Goal: Information Seeking & Learning: Learn about a topic

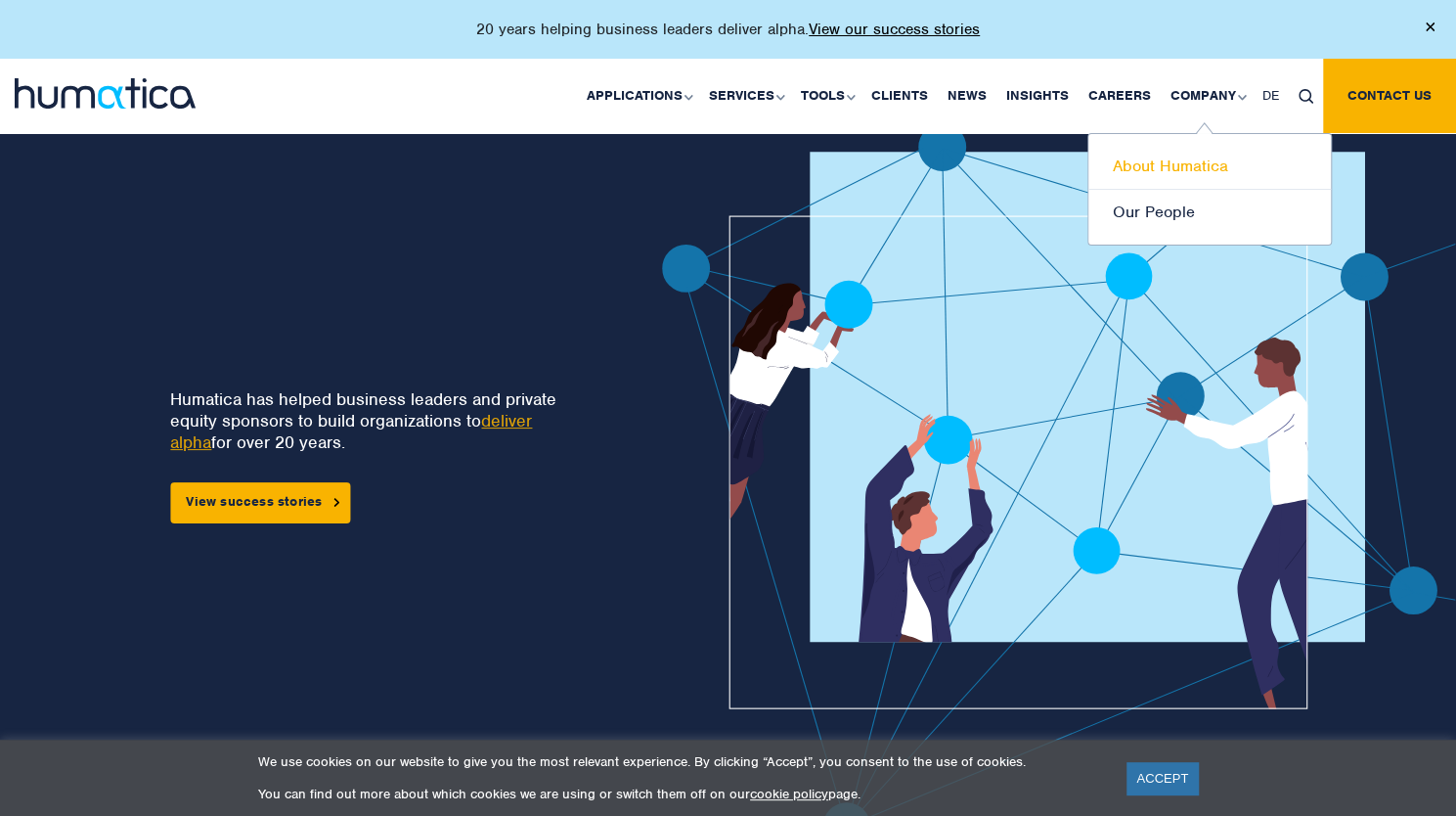
click at [1183, 164] on link "About Humatica" at bounding box center [1210, 167] width 242 height 46
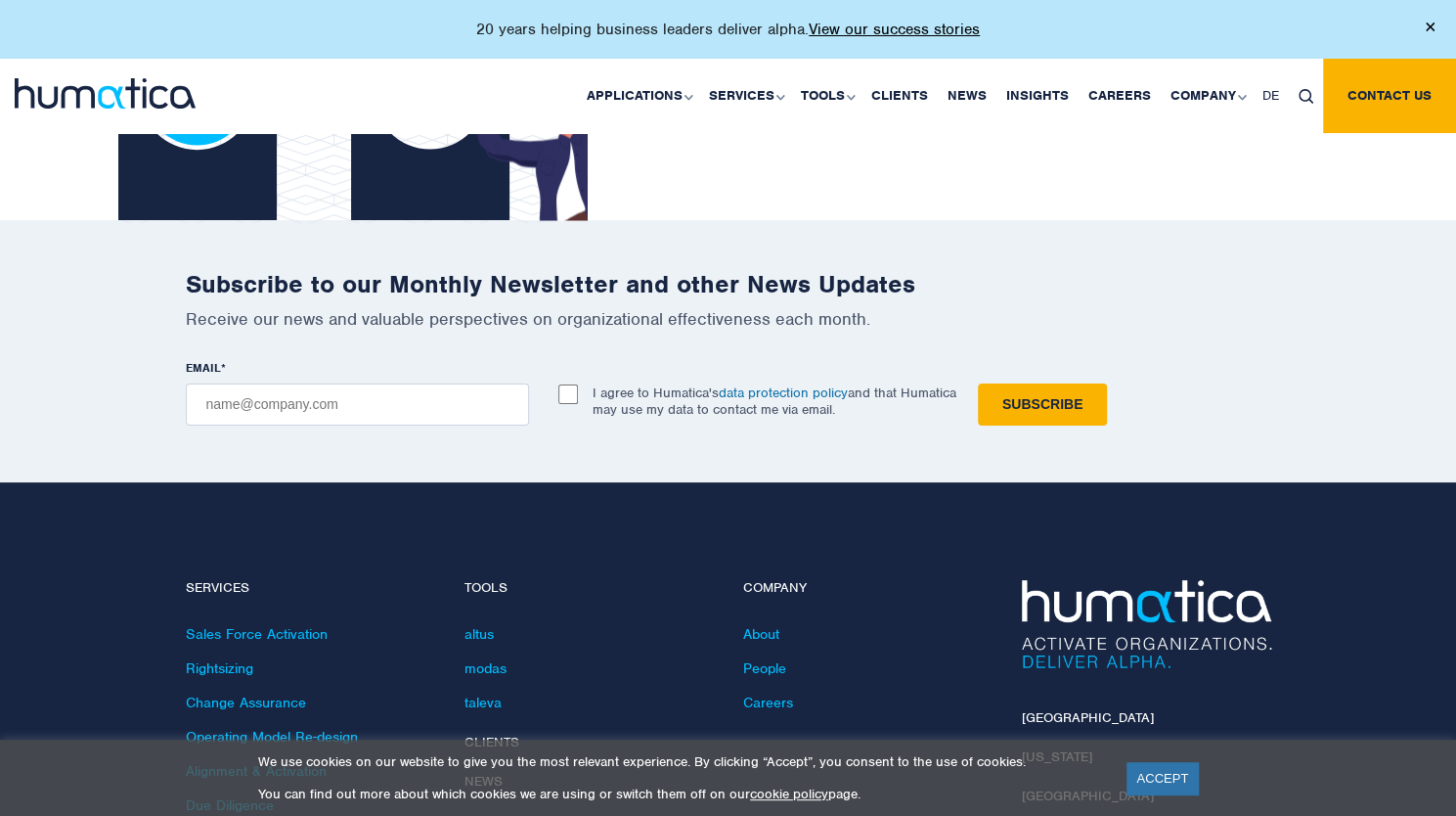
scroll to position [4644, 0]
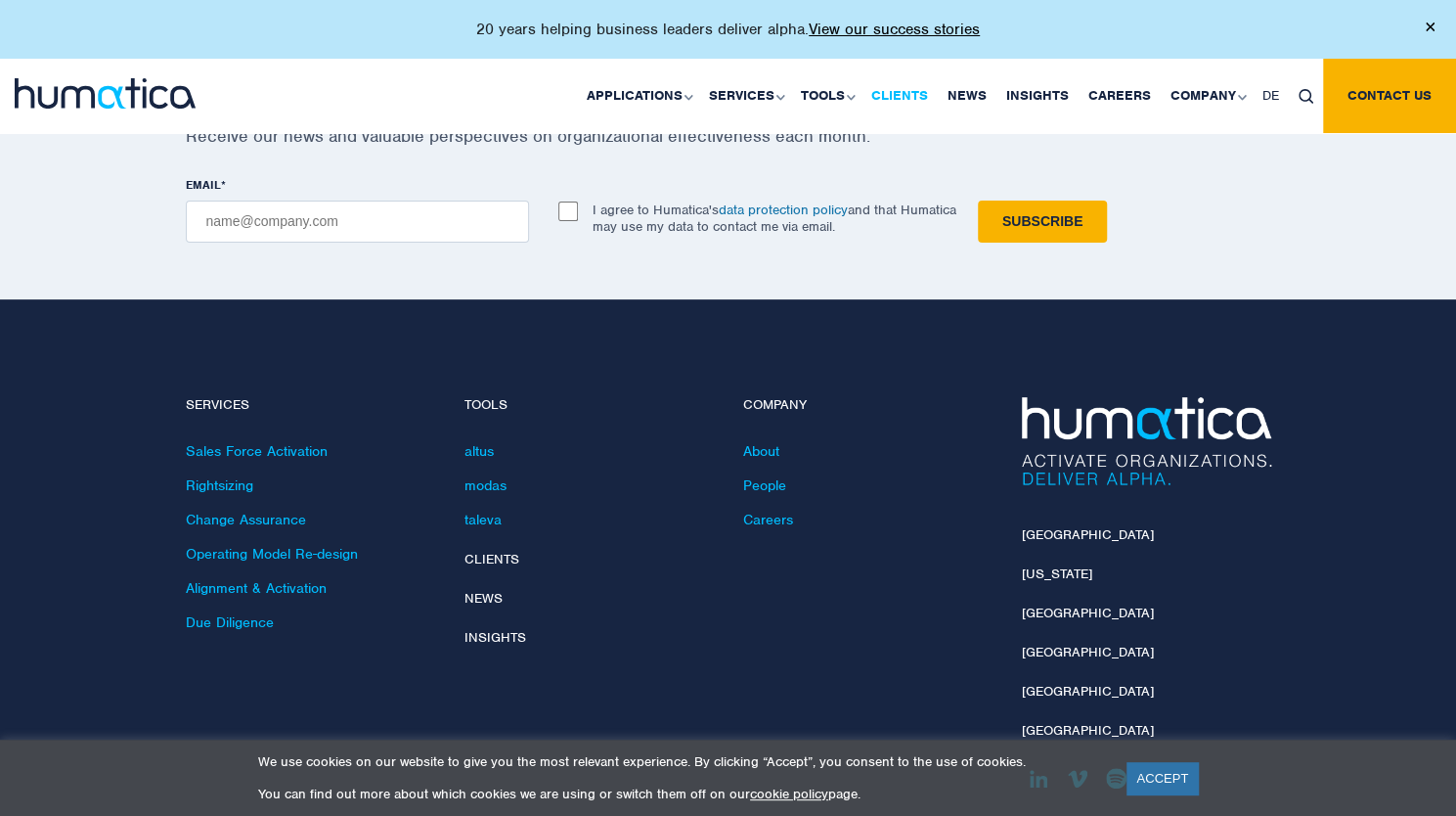
click at [896, 108] on link "Clients" at bounding box center [899, 95] width 76 height 74
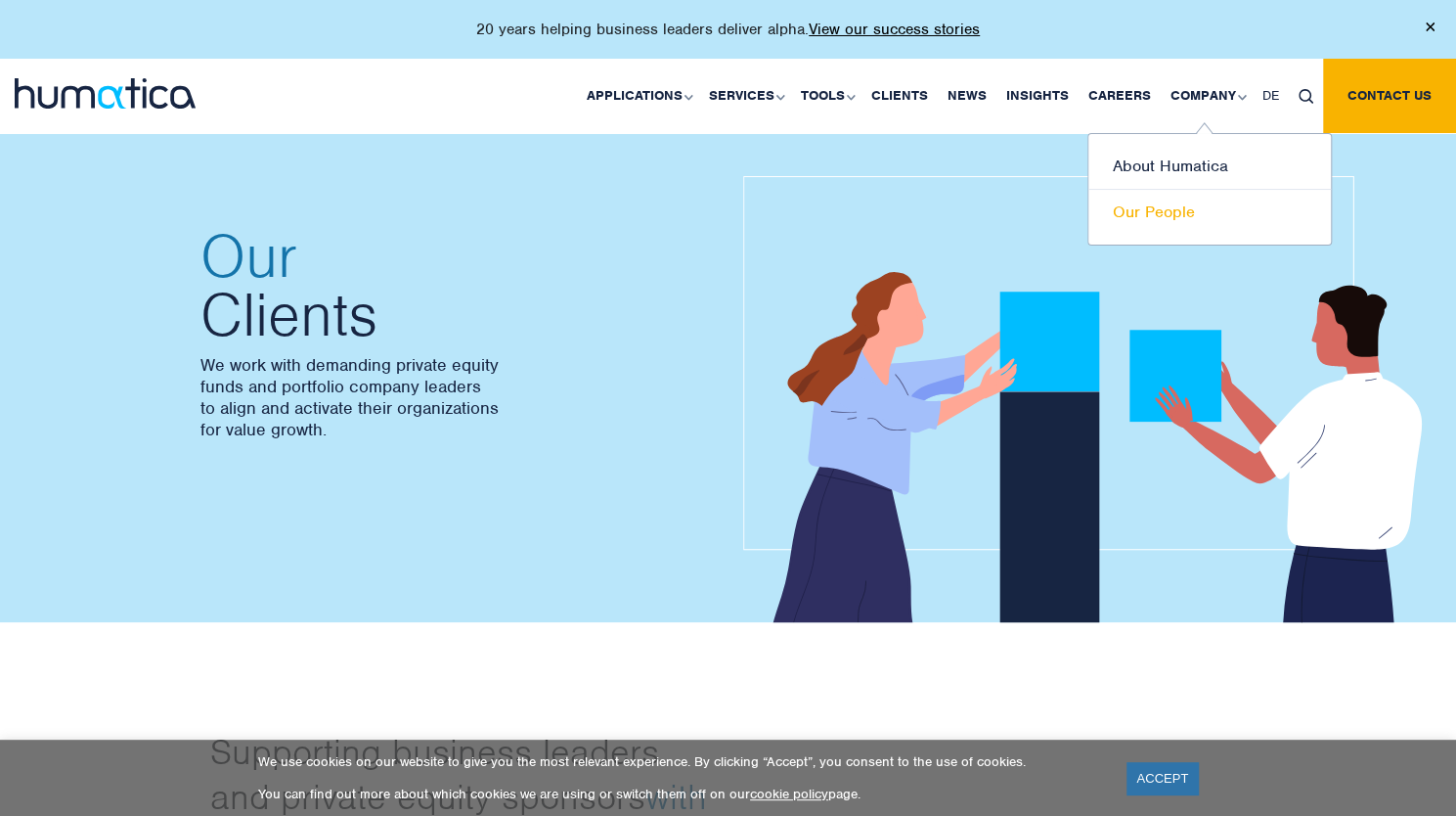
click at [1146, 206] on link "Our People" at bounding box center [1210, 211] width 242 height 45
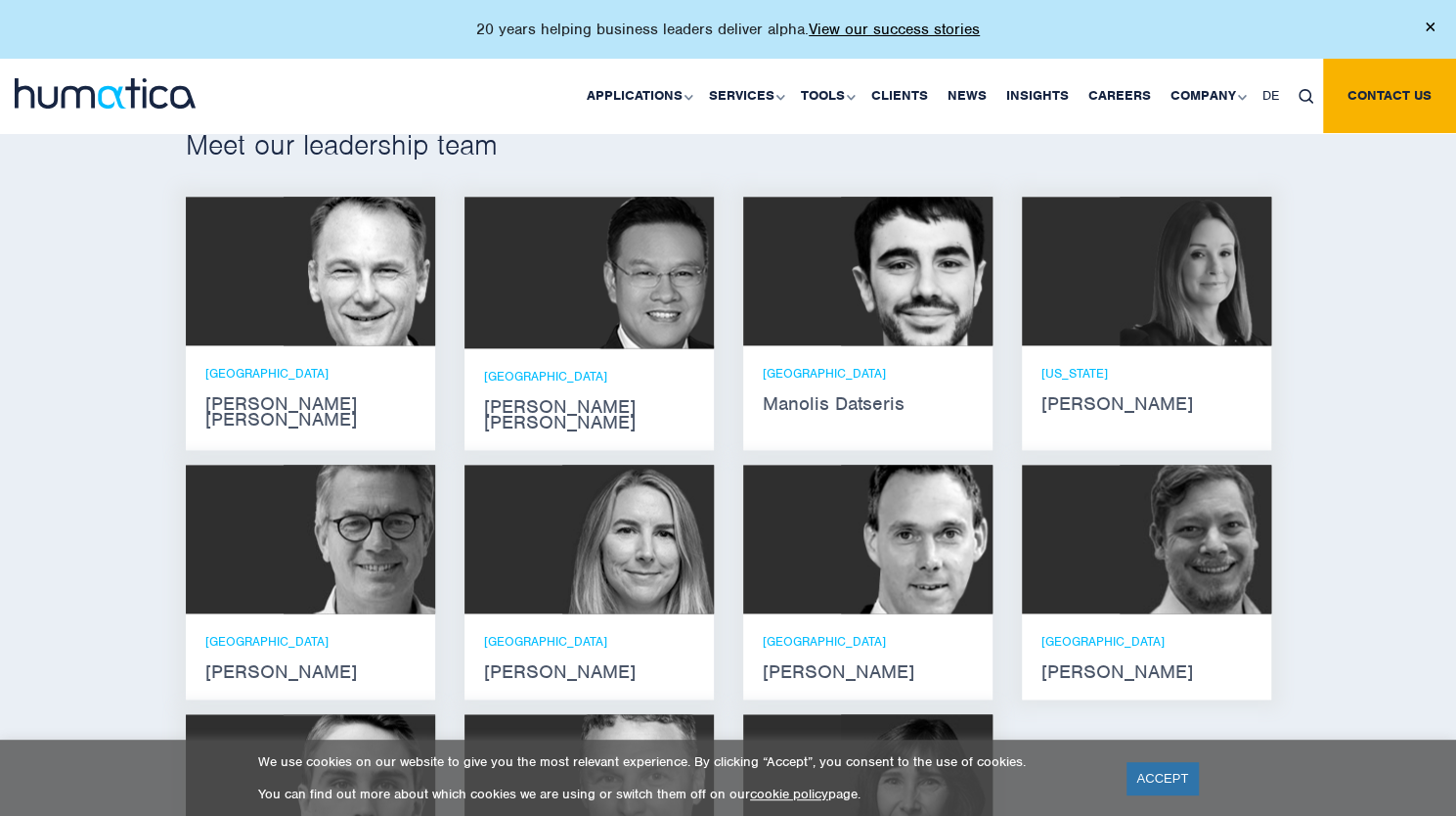
scroll to position [1076, 0]
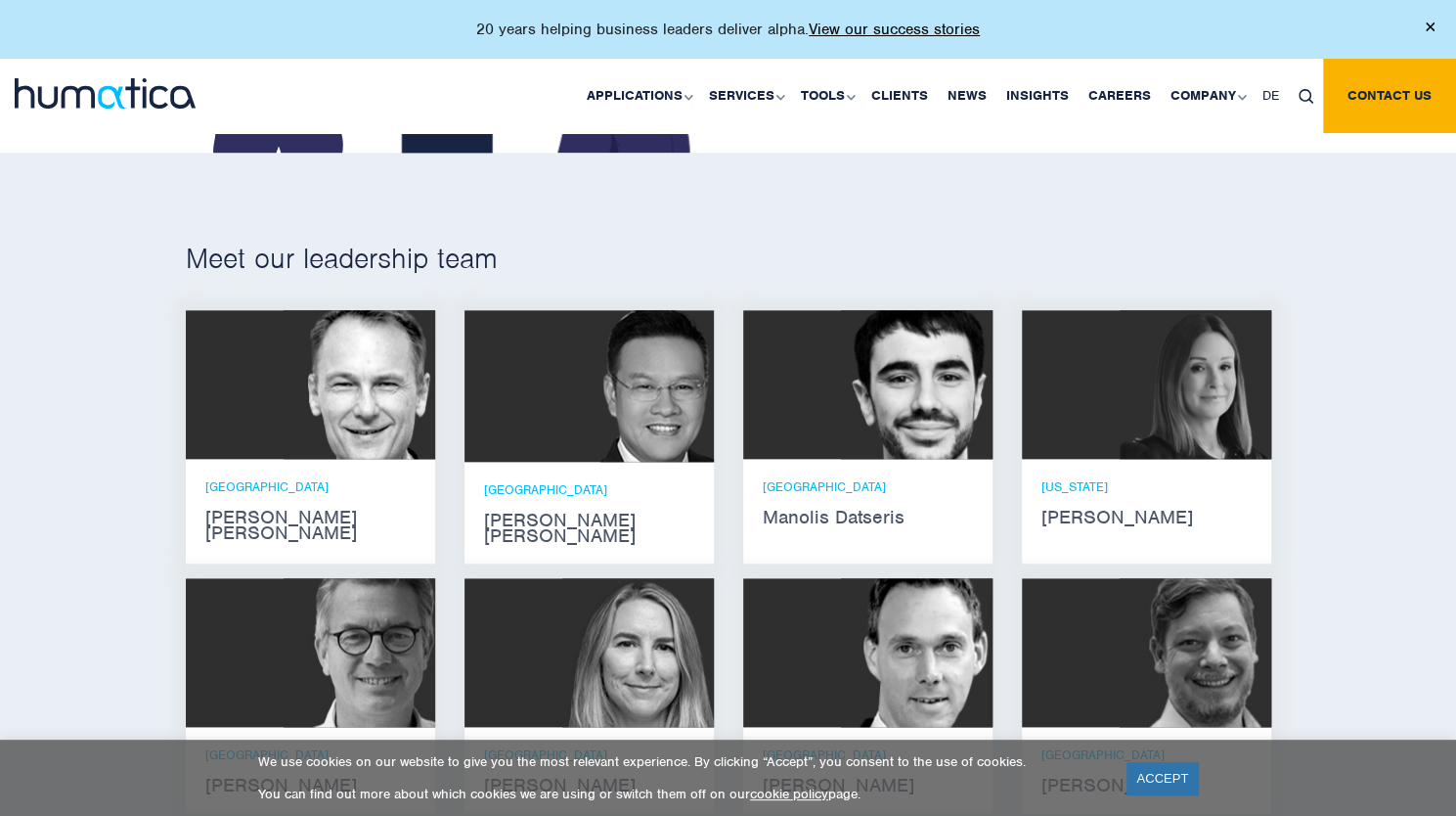
click at [1072, 496] on div "NEW YORK Melissa Mounce" at bounding box center [1146, 501] width 210 height 47
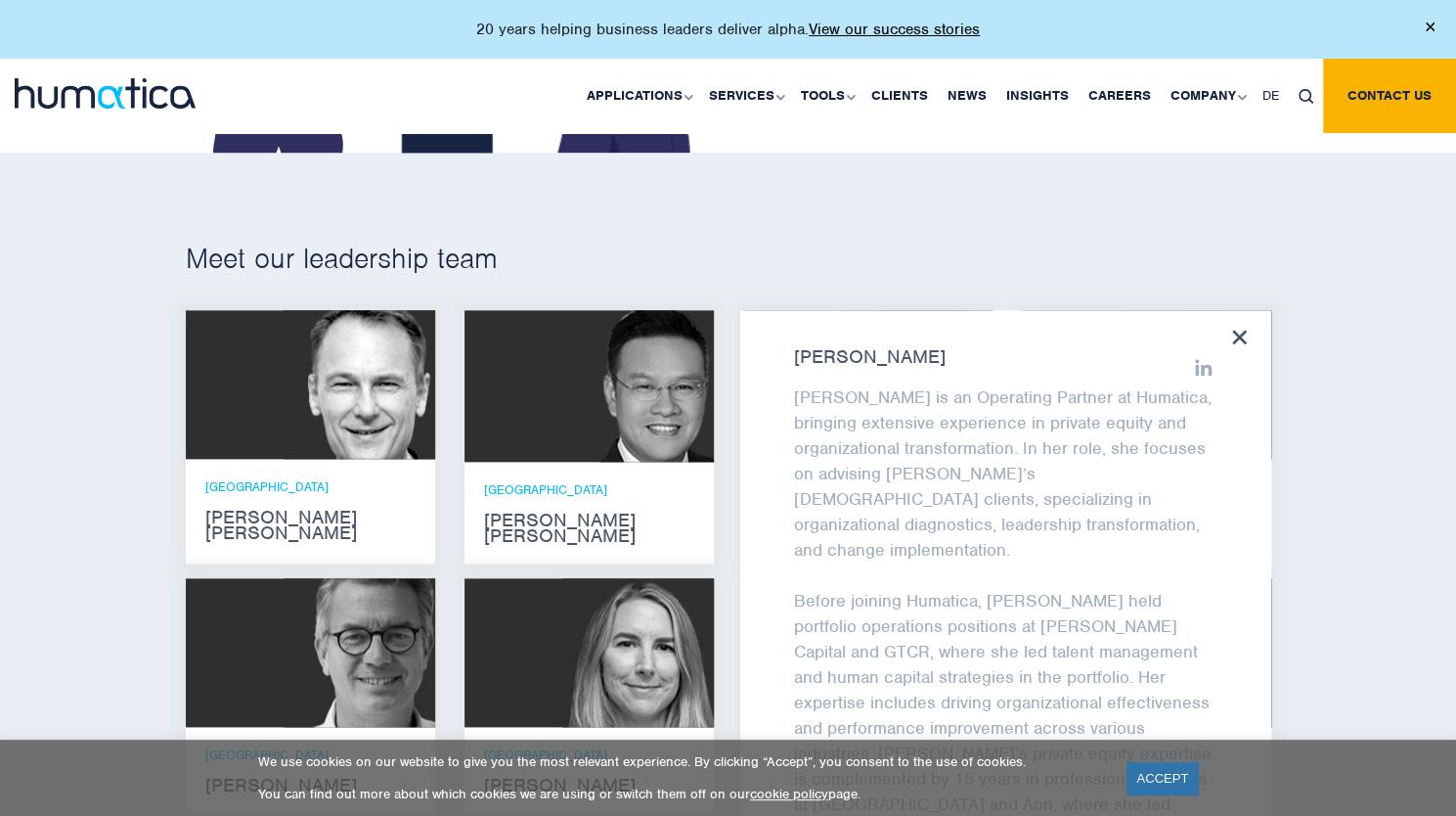
scroll to position [385, 0]
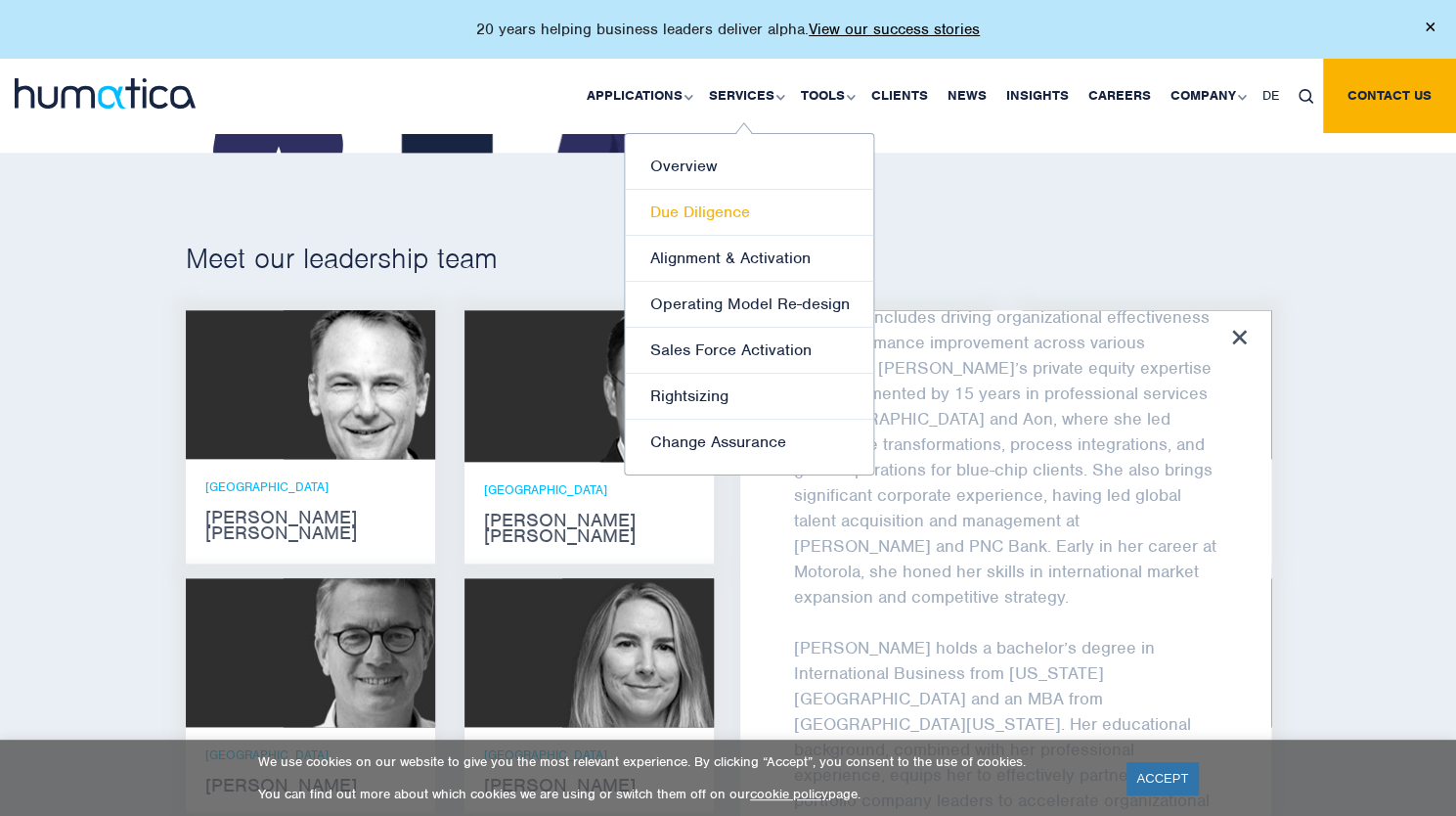
click at [708, 209] on link "Due Diligence" at bounding box center [749, 212] width 248 height 46
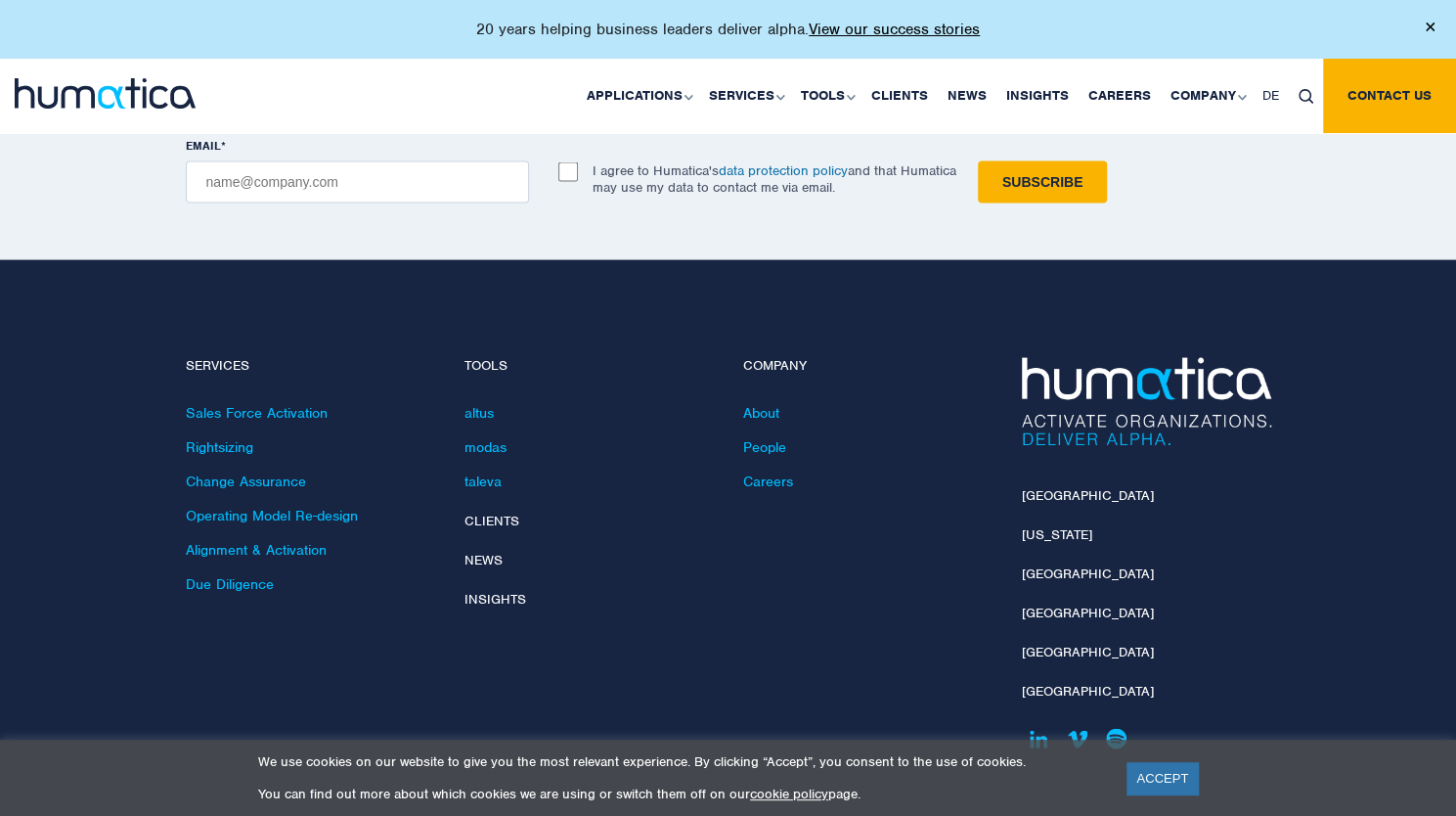
scroll to position [2207, 0]
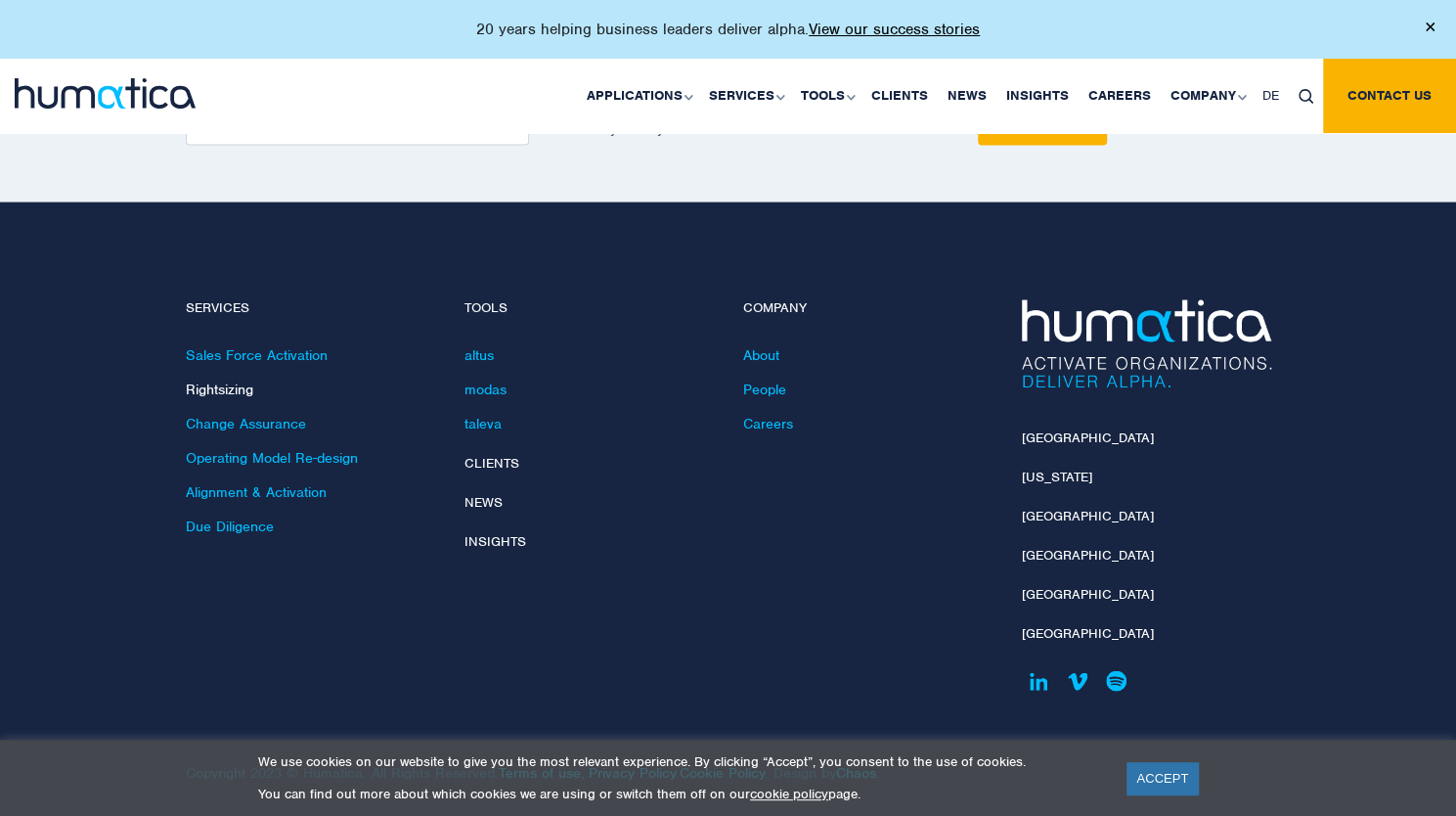
click at [227, 383] on link "Rightsizing" at bounding box center [219, 389] width 67 height 18
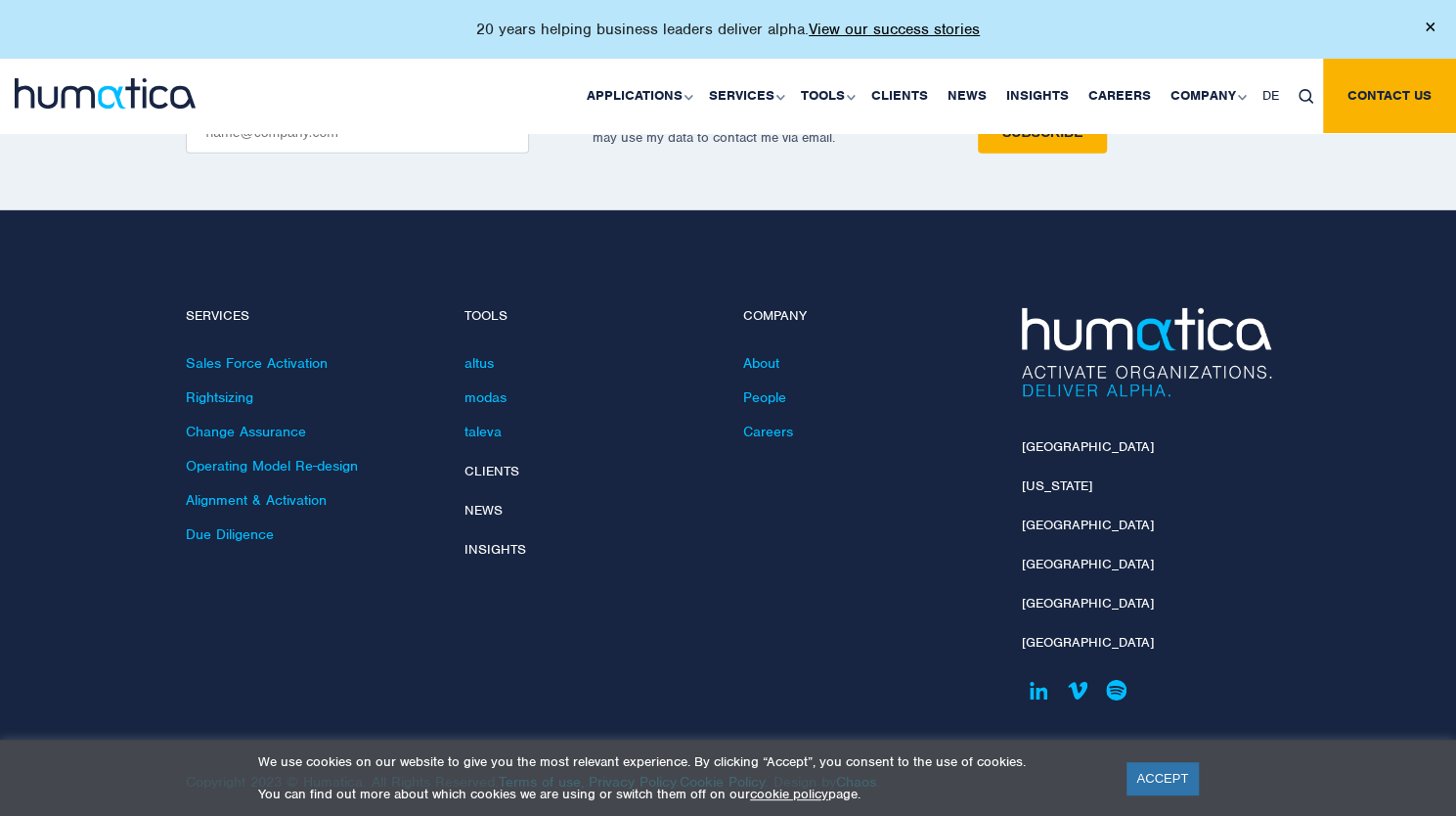
scroll to position [3568, 0]
